Goal: Information Seeking & Learning: Compare options

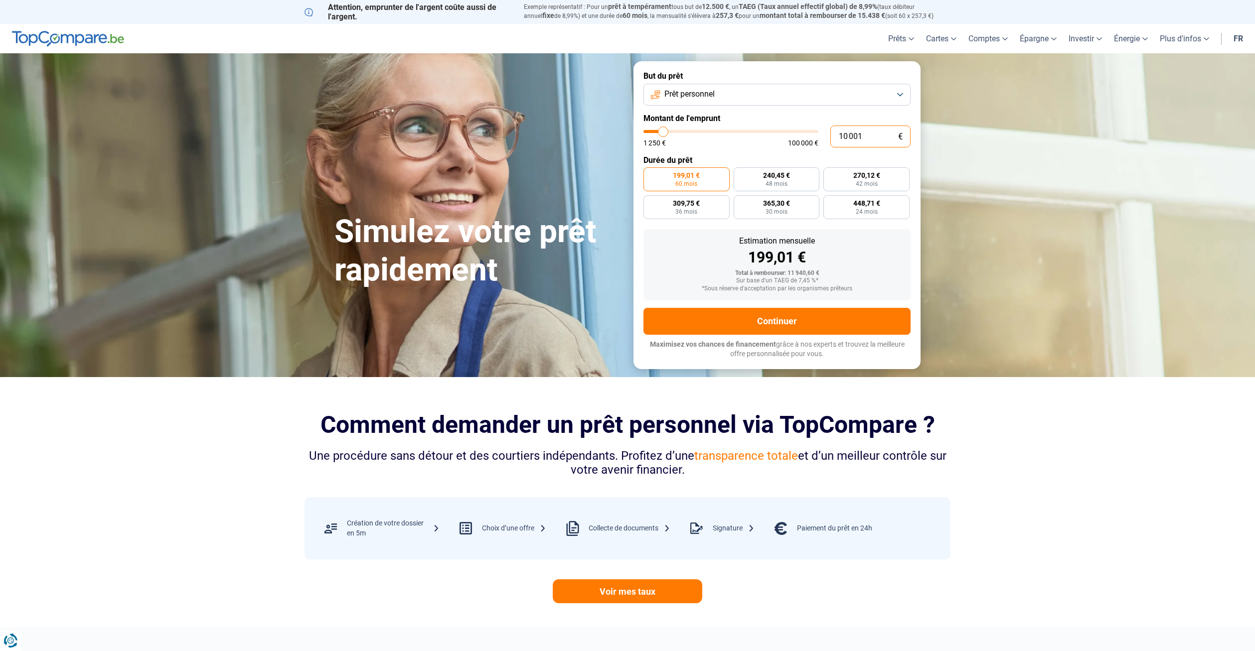
click at [872, 142] on input "10 001" at bounding box center [870, 137] width 80 height 22
drag, startPoint x: 872, startPoint y: 138, endPoint x: 815, endPoint y: 134, distance: 56.4
click at [815, 134] on div "10 001 € 1 250 € 100 000 €" at bounding box center [777, 137] width 267 height 22
type input "10000"
radio input "true"
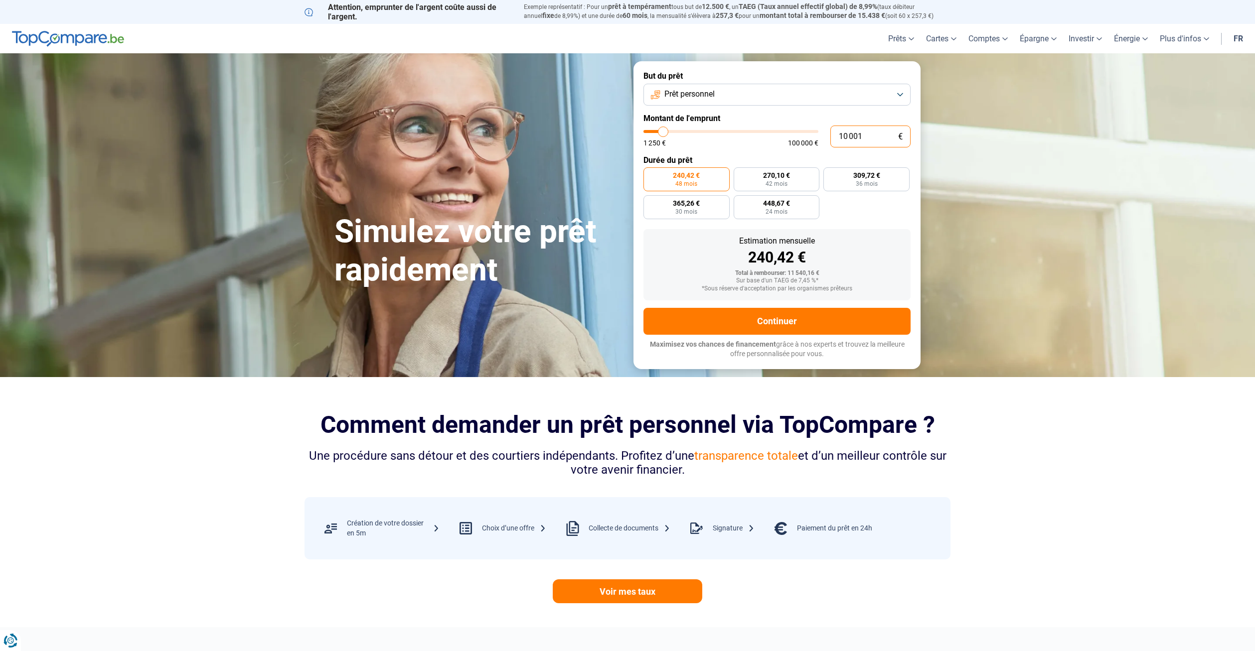
type input "4"
type input "1250"
type input "48"
type input "1250"
type input "100 000"
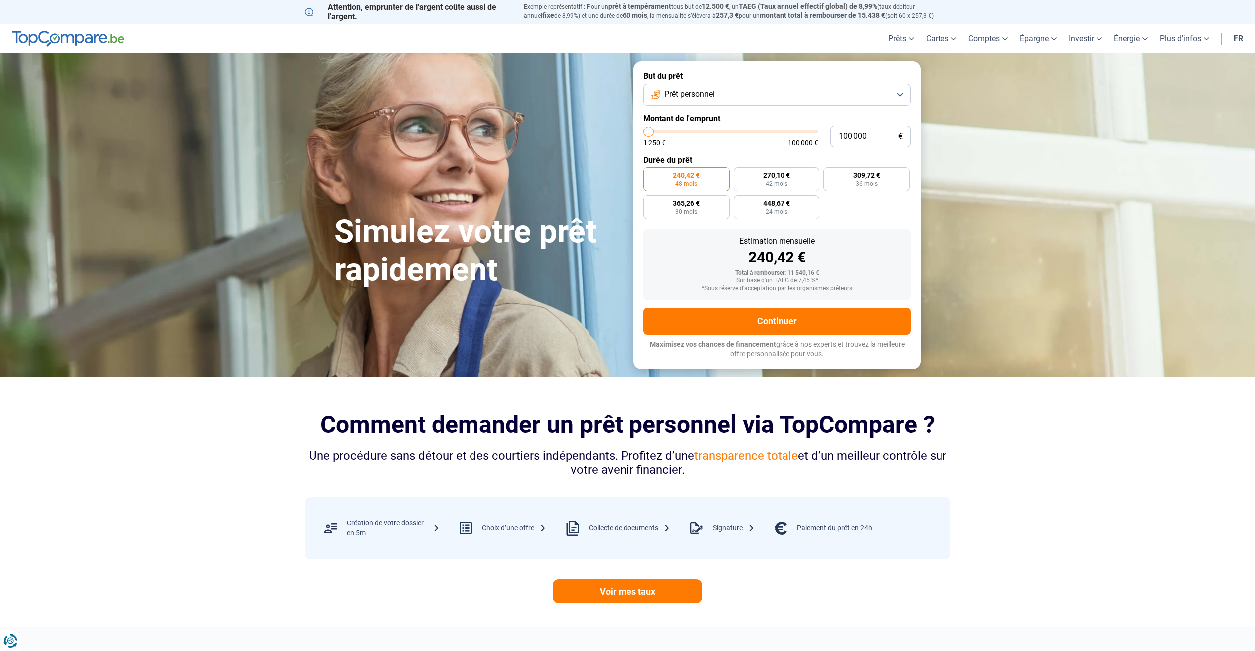
type input "100000"
radio input "false"
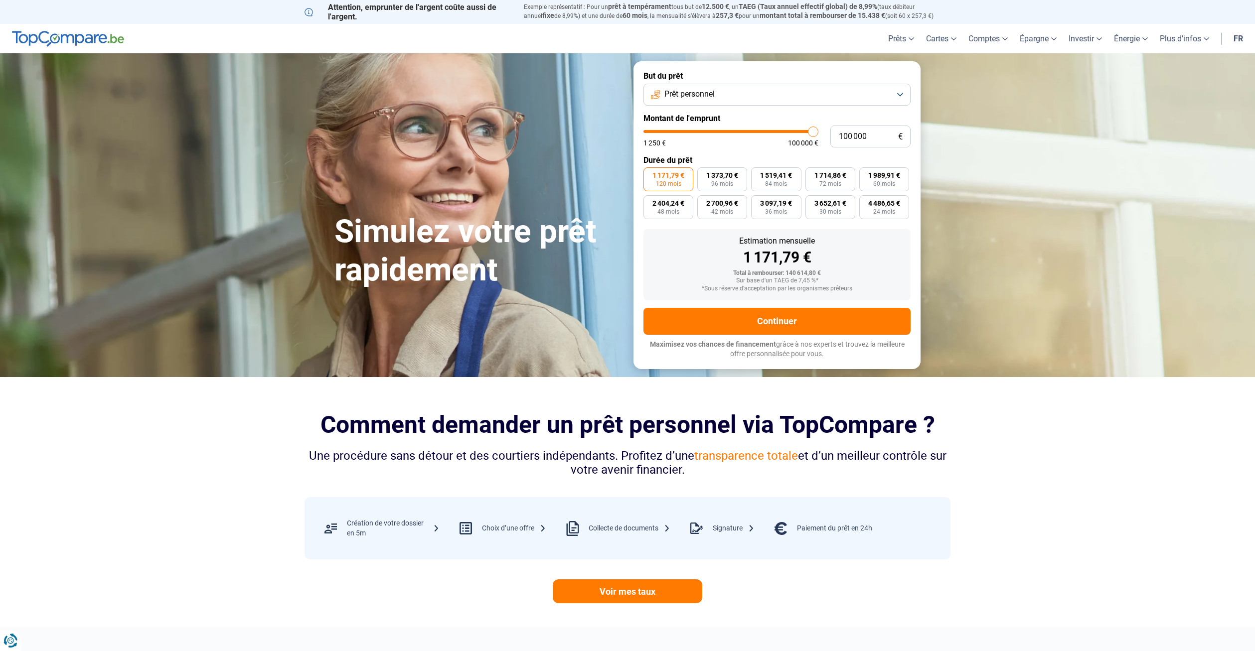
type input "100000"
click at [815, 133] on input "range" at bounding box center [731, 131] width 175 height 3
click at [883, 135] on input "100 000" at bounding box center [870, 137] width 80 height 22
drag, startPoint x: 883, startPoint y: 135, endPoint x: 825, endPoint y: 135, distance: 57.8
click at [823, 135] on div "100 000 € 1 250 € 100 000 €" at bounding box center [777, 137] width 267 height 22
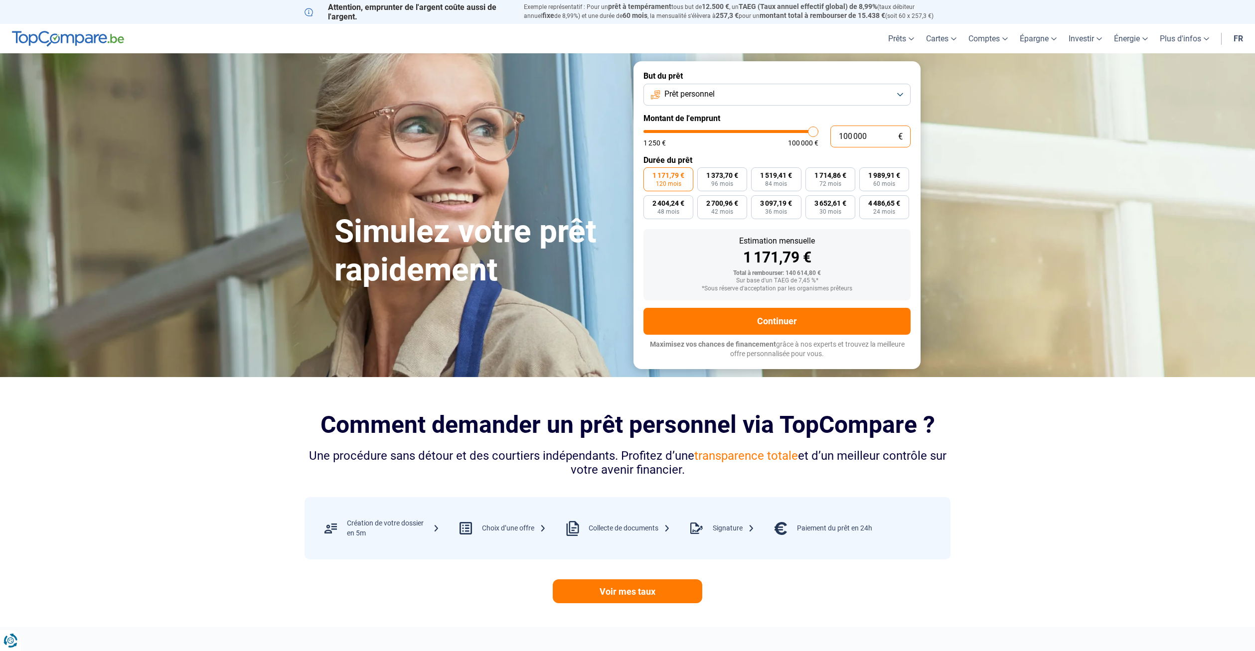
type input "4"
type input "1250"
type input "48"
type input "1250"
type input "480"
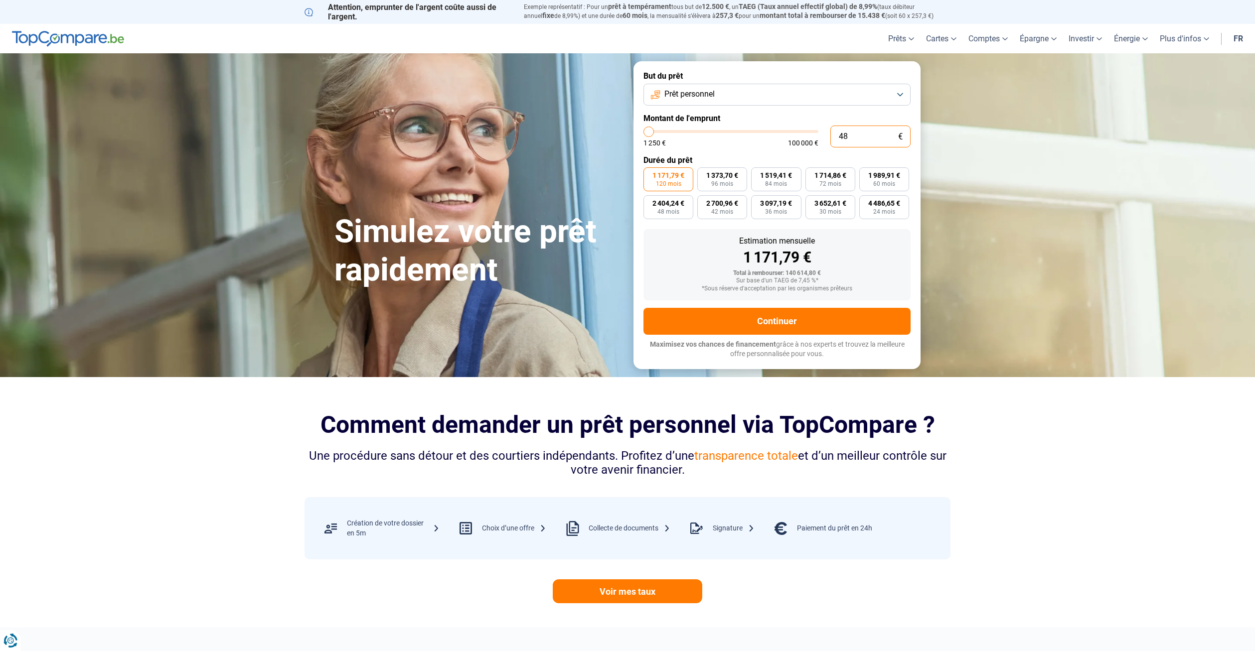
type input "1250"
type input "4 800"
type input "4750"
type input "48 000"
type input "48000"
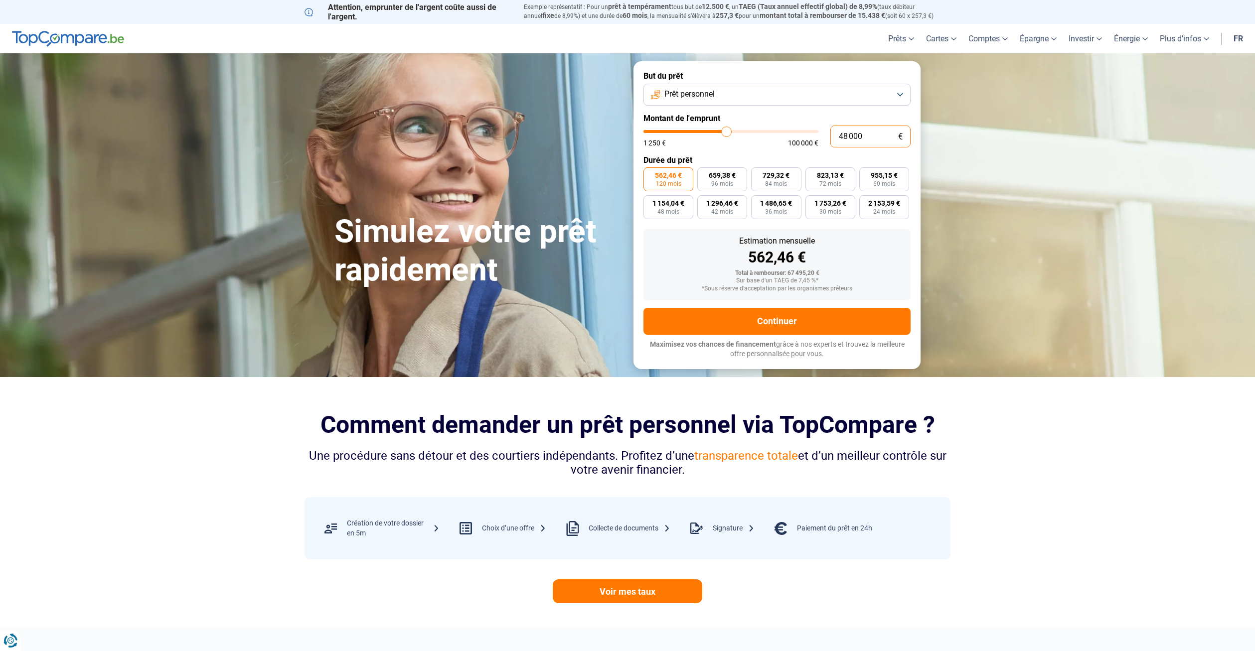
drag, startPoint x: 877, startPoint y: 141, endPoint x: 825, endPoint y: 129, distance: 53.2
click at [825, 129] on div "48 000 € 1 250 € 100 000 €" at bounding box center [777, 137] width 267 height 22
type input "5"
type input "1250"
type input "55"
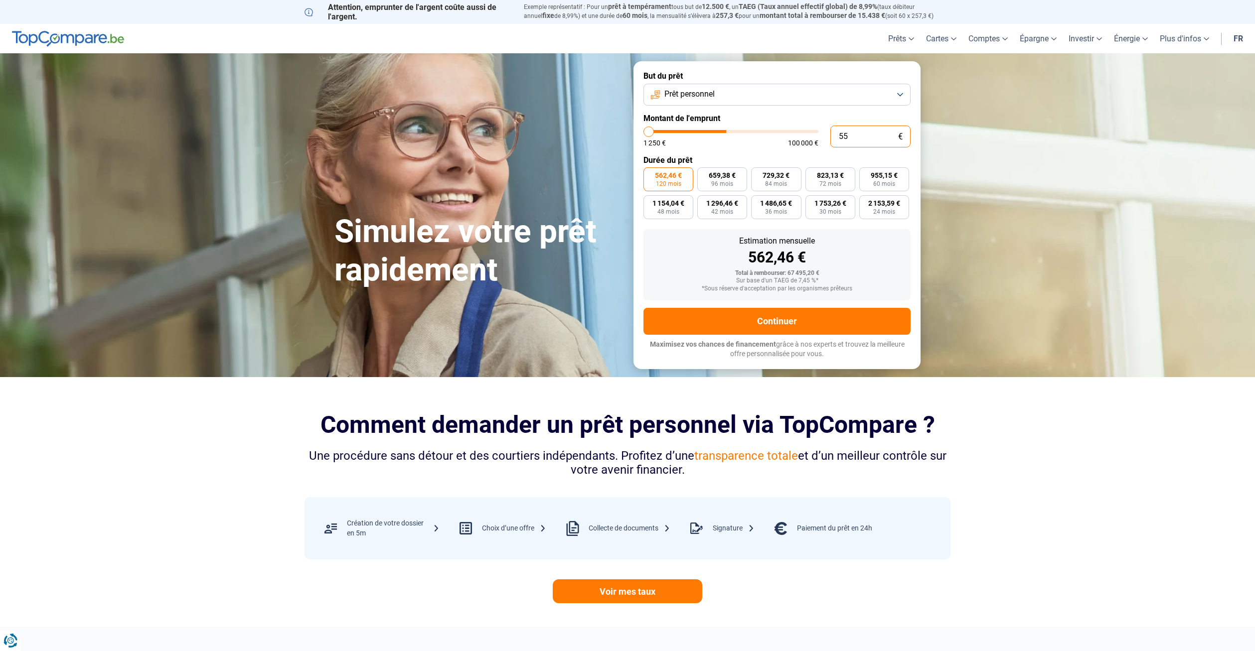
type input "1250"
type input "550"
type input "1250"
type input "5 500"
type input "5500"
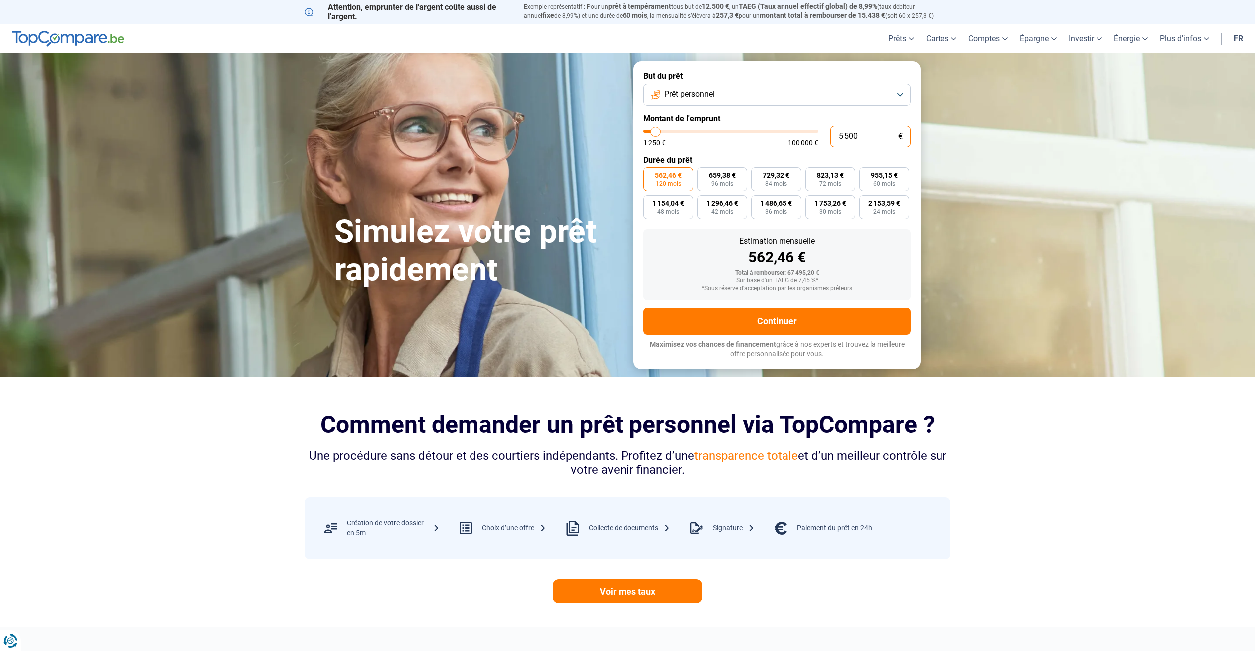
type input "55 000"
type input "55000"
type input "55 000"
click at [709, 95] on span "Prêt personnel" at bounding box center [689, 94] width 50 height 11
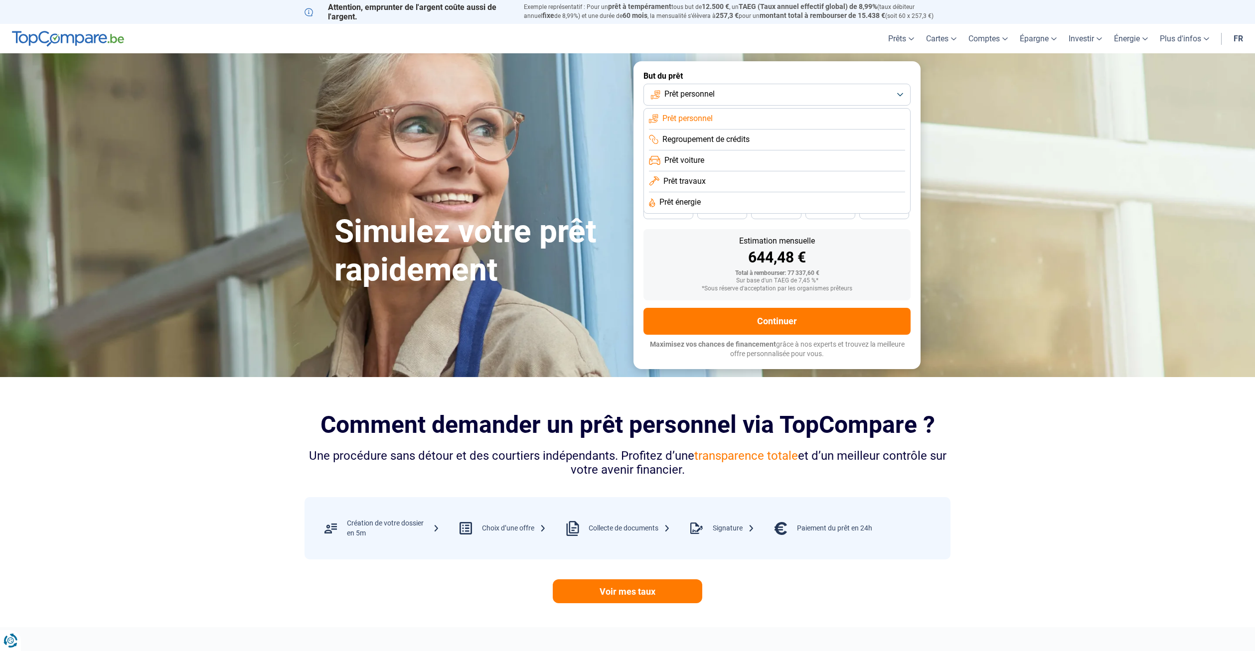
click at [705, 137] on span "Regroupement de crédits" at bounding box center [705, 139] width 87 height 11
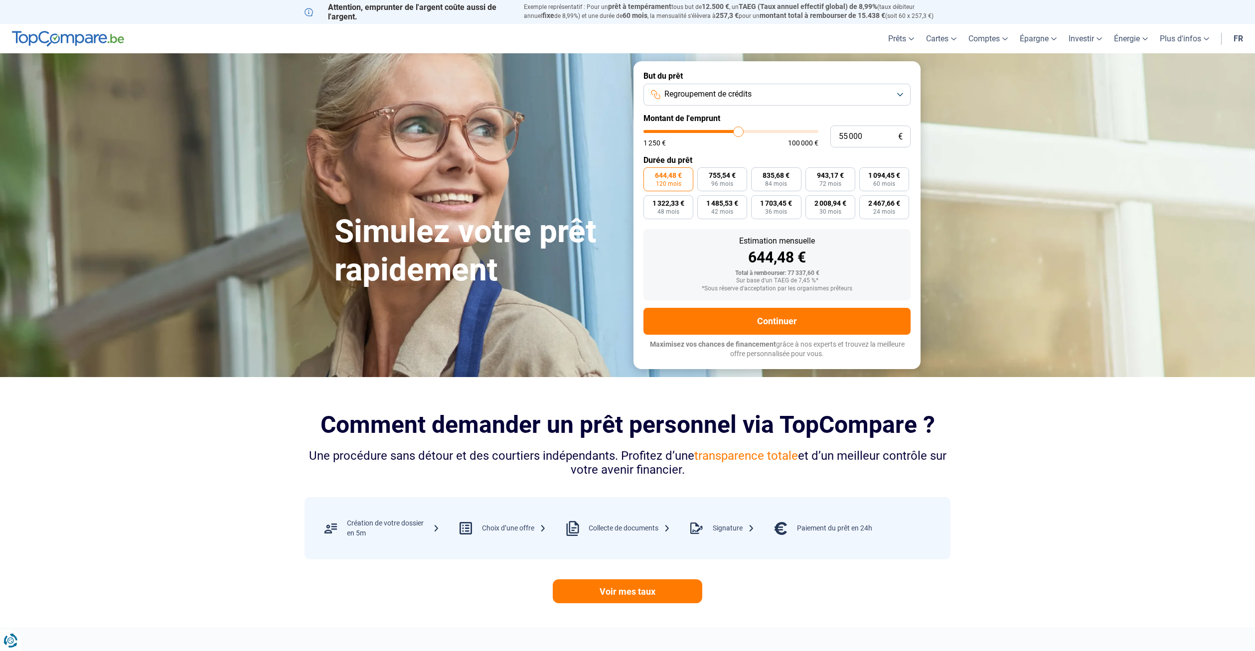
click at [775, 97] on button "Regroupement de crédits" at bounding box center [777, 95] width 267 height 22
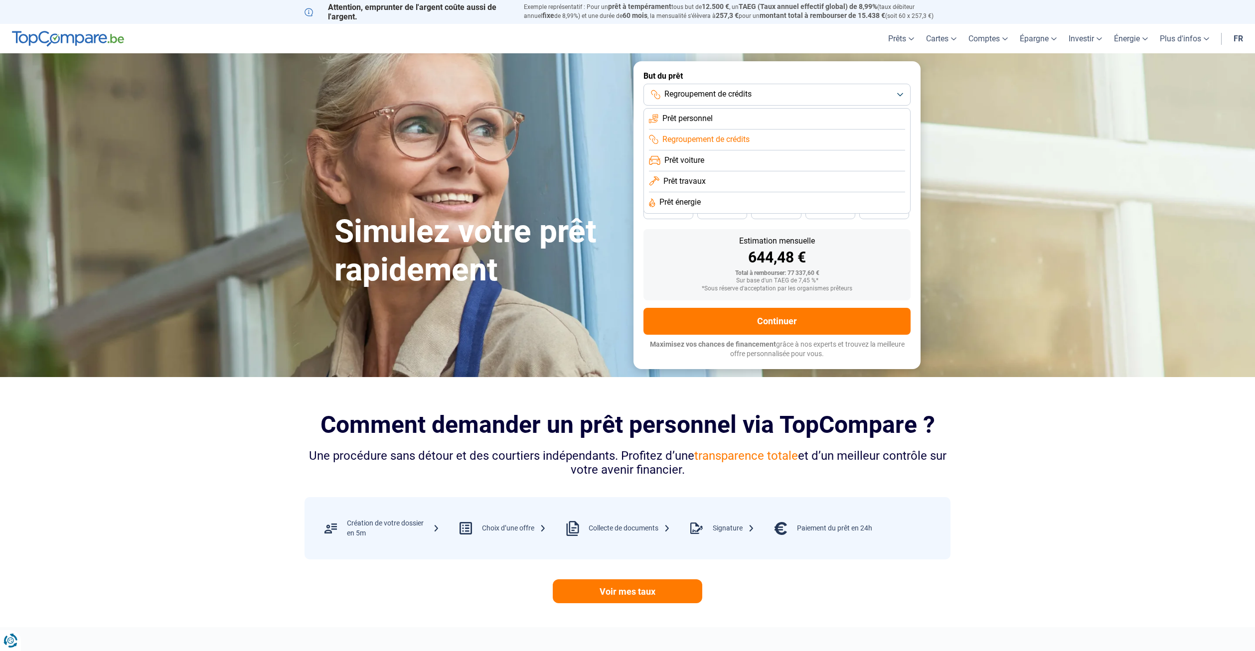
click at [694, 183] on span "Prêt travaux" at bounding box center [684, 181] width 42 height 11
